Goal: Transaction & Acquisition: Purchase product/service

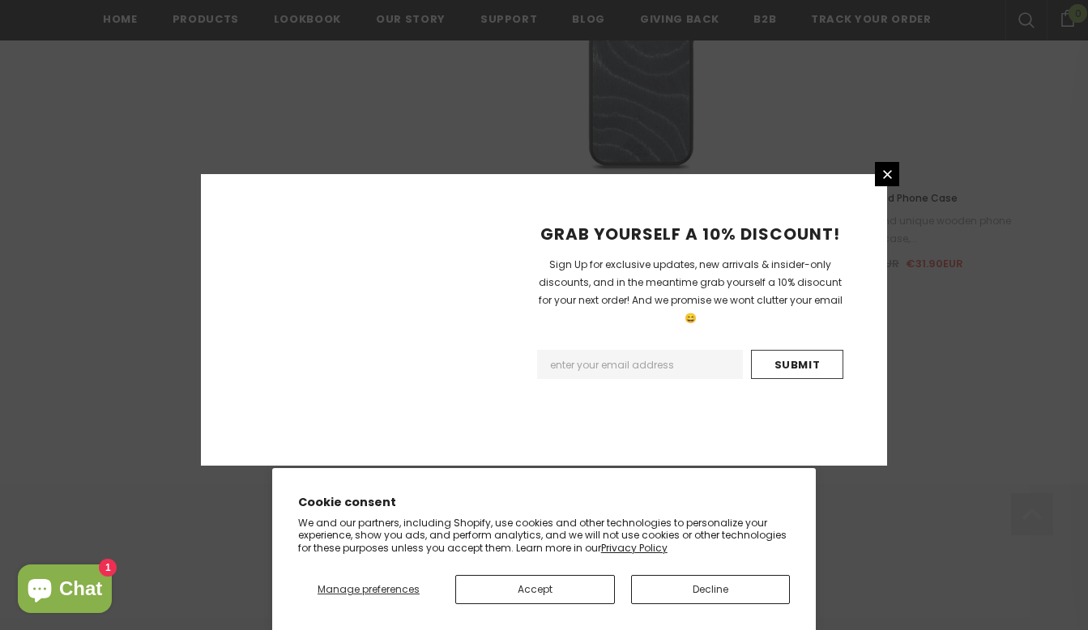
scroll to position [1931, 0]
